Goal: Find specific page/section: Locate a particular part of the current website

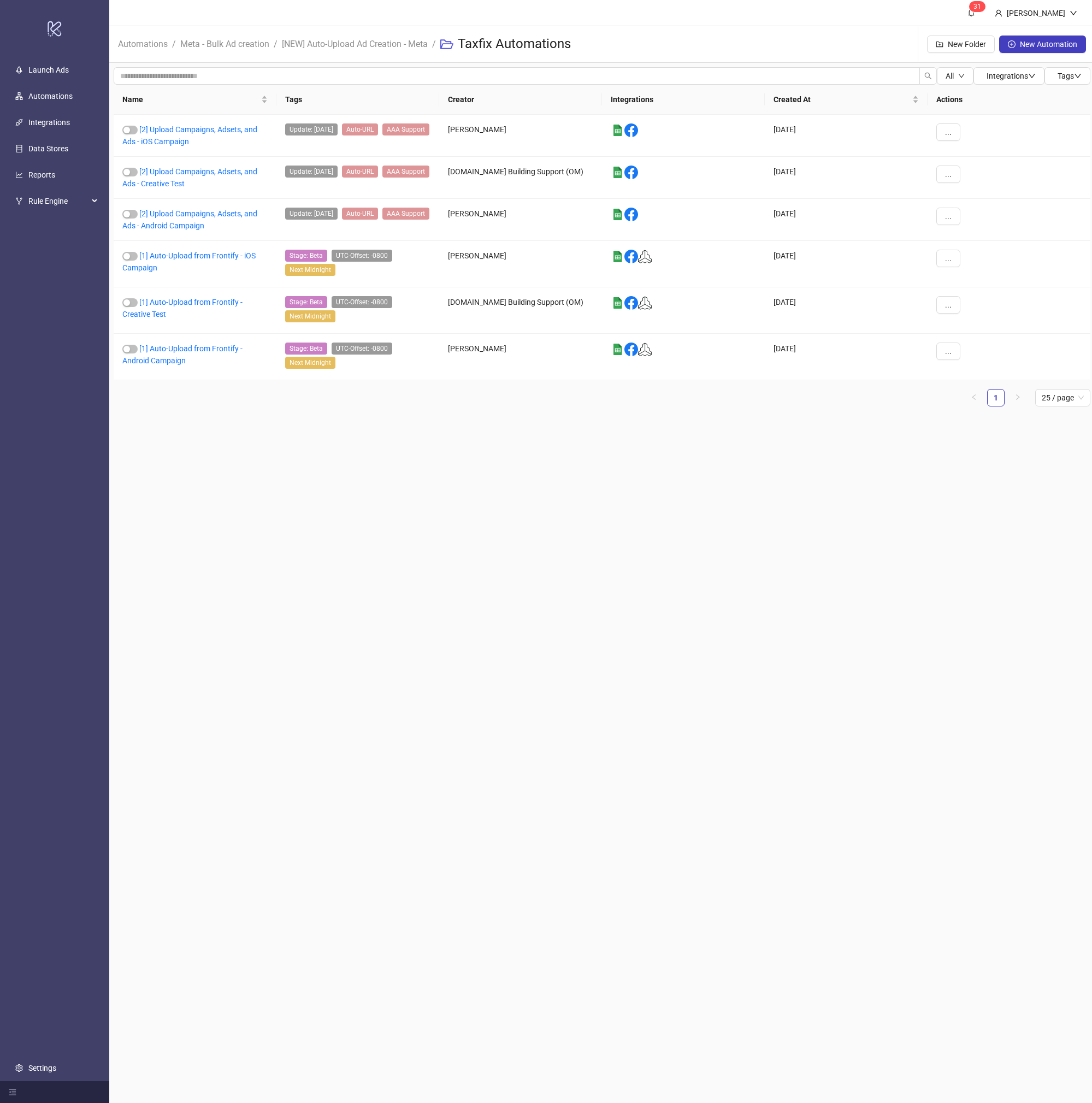
click at [627, 438] on main "3 1 [PERSON_NAME] Automations / Meta - Bulk Ad creation / [NEW] Auto-Upload Ad …" at bounding box center [602, 552] width 986 height 1103
click at [424, 489] on main "3 1 Alper Taner Automations / Meta - Bulk Ad creation / [NEW] Auto-Upload Ad Cr…" at bounding box center [602, 552] width 986 height 1103
click at [220, 348] on link "[1] Auto-Upload from Frontify - Android Campaign" at bounding box center [182, 354] width 120 height 20
click at [786, 17] on header "3 1 Alper Taner" at bounding box center [600, 13] width 982 height 26
